Goal: Transaction & Acquisition: Purchase product/service

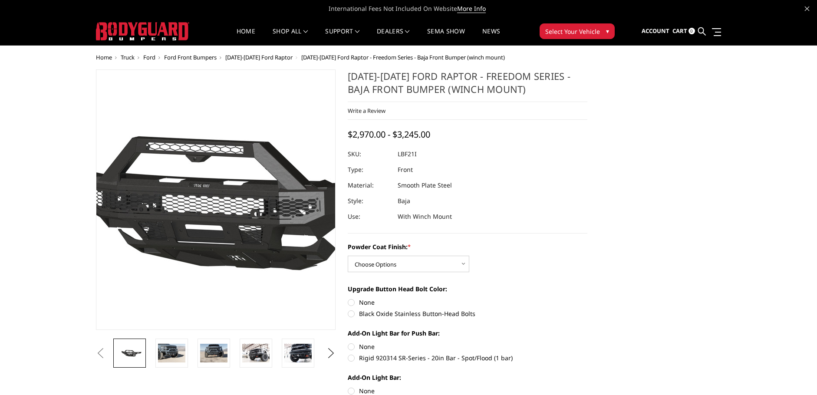
click at [221, 211] on img at bounding box center [209, 200] width 556 height 260
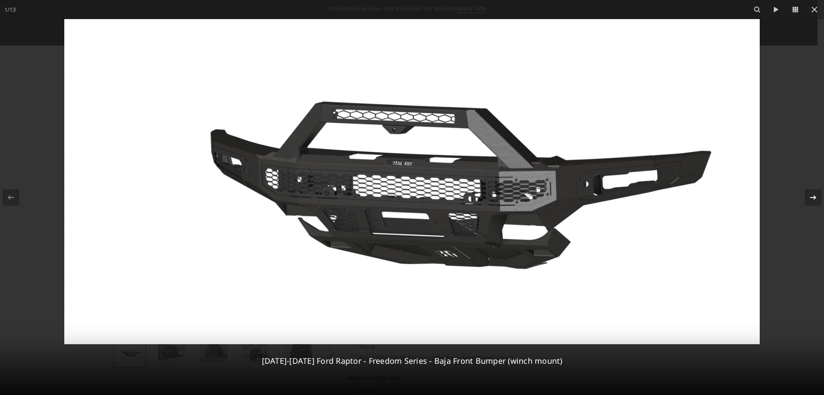
click at [811, 199] on icon at bounding box center [813, 197] width 10 height 10
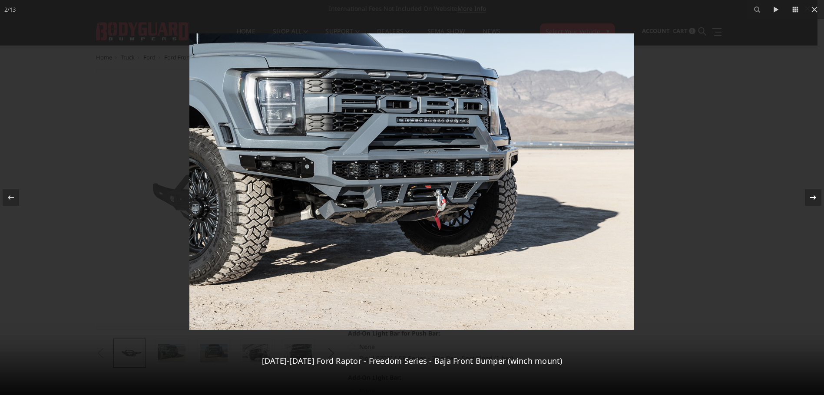
click at [813, 196] on icon at bounding box center [813, 197] width 10 height 10
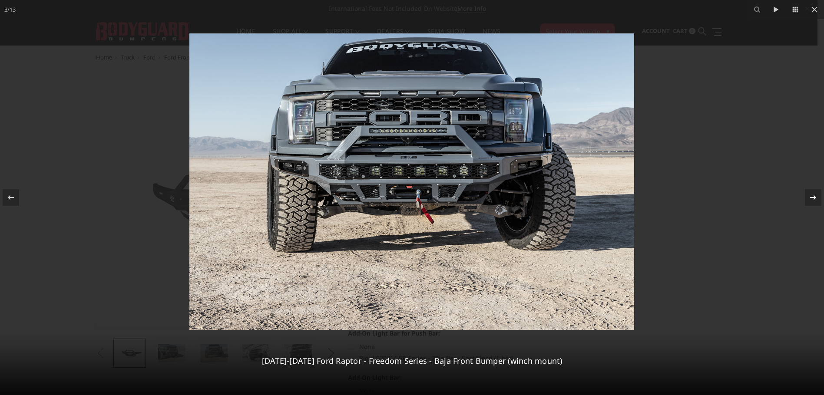
click at [813, 196] on icon at bounding box center [813, 197] width 10 height 10
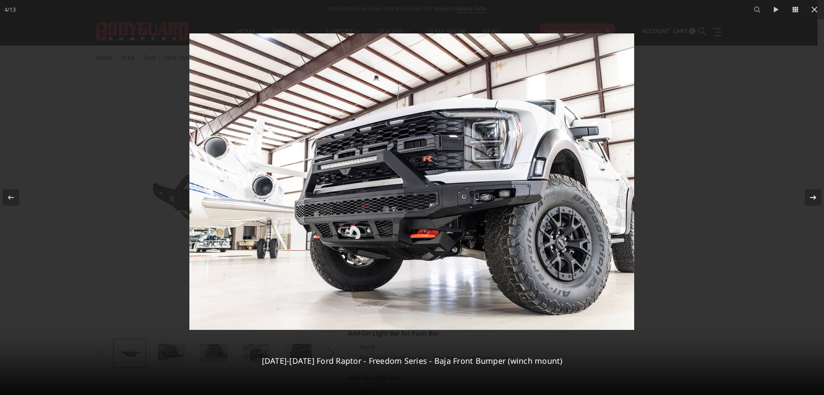
click at [813, 196] on icon at bounding box center [813, 197] width 10 height 10
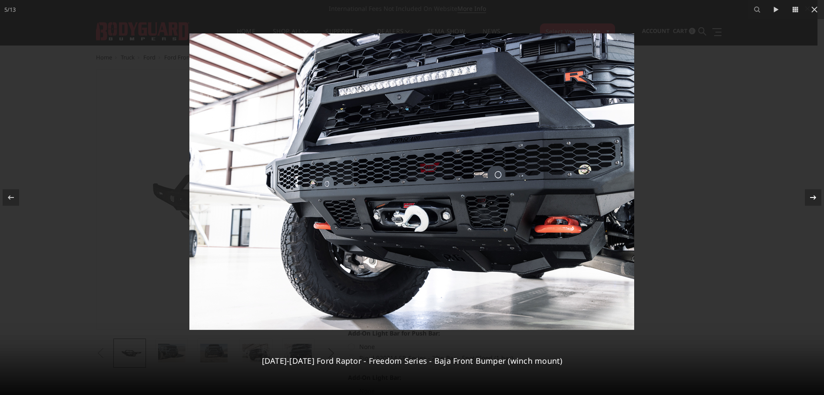
click at [813, 196] on icon at bounding box center [813, 197] width 10 height 10
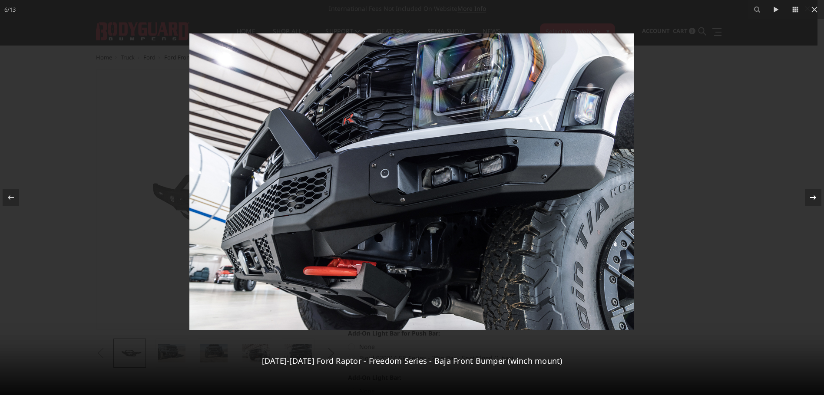
click at [813, 196] on icon at bounding box center [813, 197] width 10 height 10
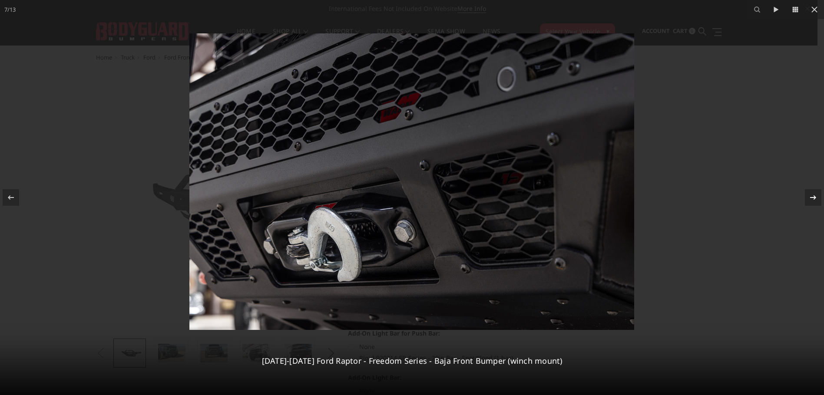
click at [813, 197] on icon at bounding box center [813, 197] width 10 height 10
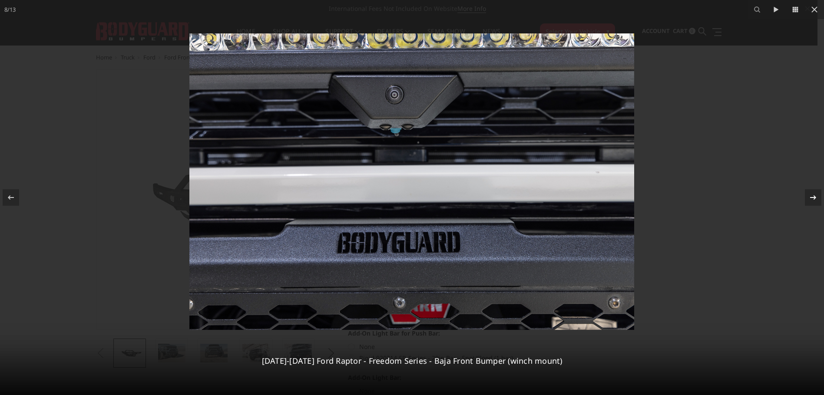
click at [813, 198] on icon at bounding box center [813, 197] width 10 height 10
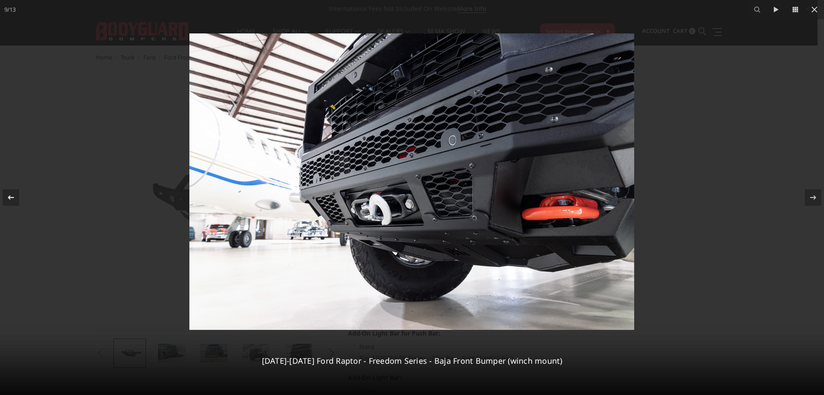
click at [13, 197] on icon at bounding box center [11, 197] width 10 height 10
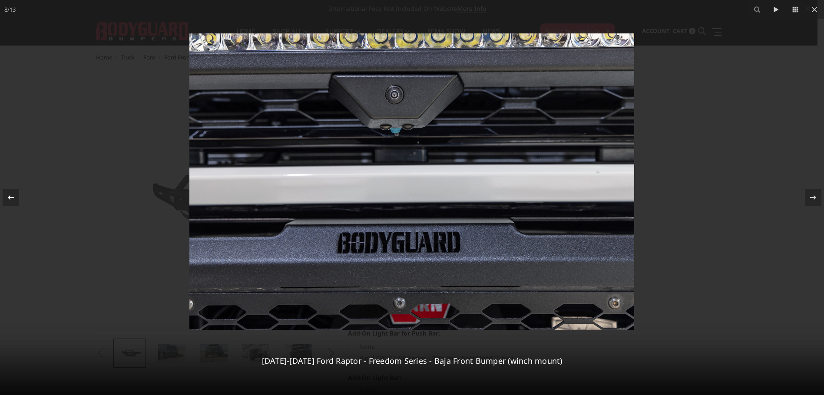
click at [13, 197] on icon at bounding box center [11, 197] width 10 height 10
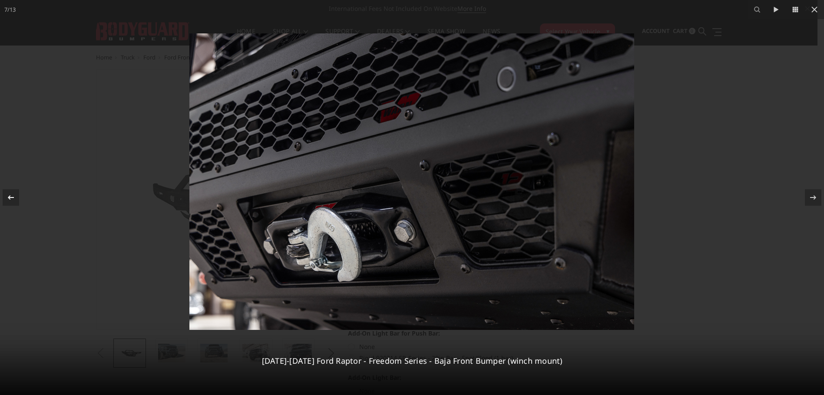
click at [13, 197] on icon at bounding box center [11, 197] width 10 height 10
